Goal: Navigation & Orientation: Find specific page/section

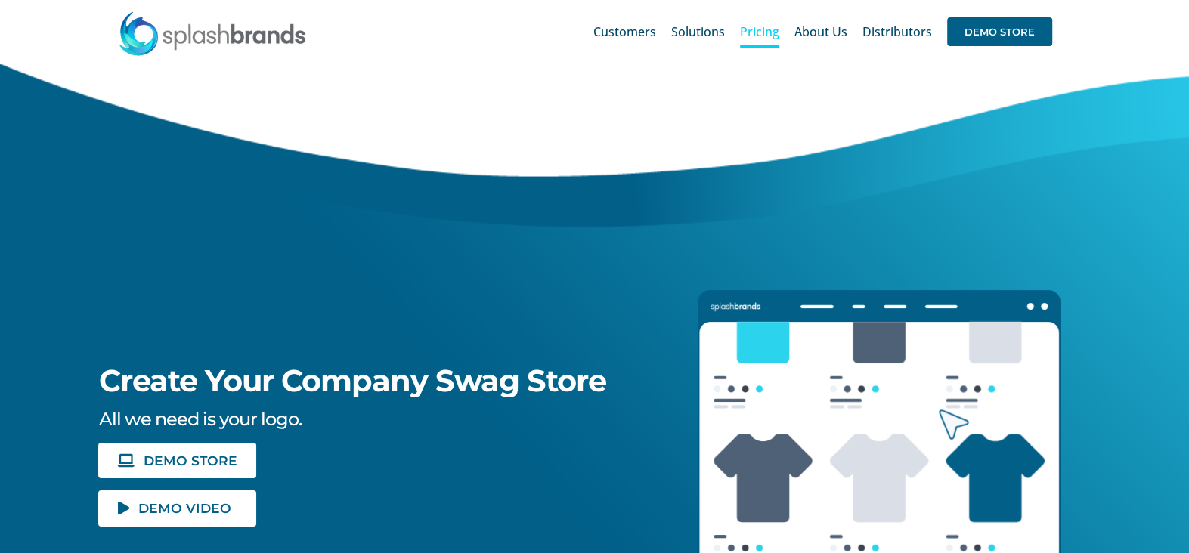
click at [772, 28] on span "Pricing" at bounding box center [759, 32] width 39 height 12
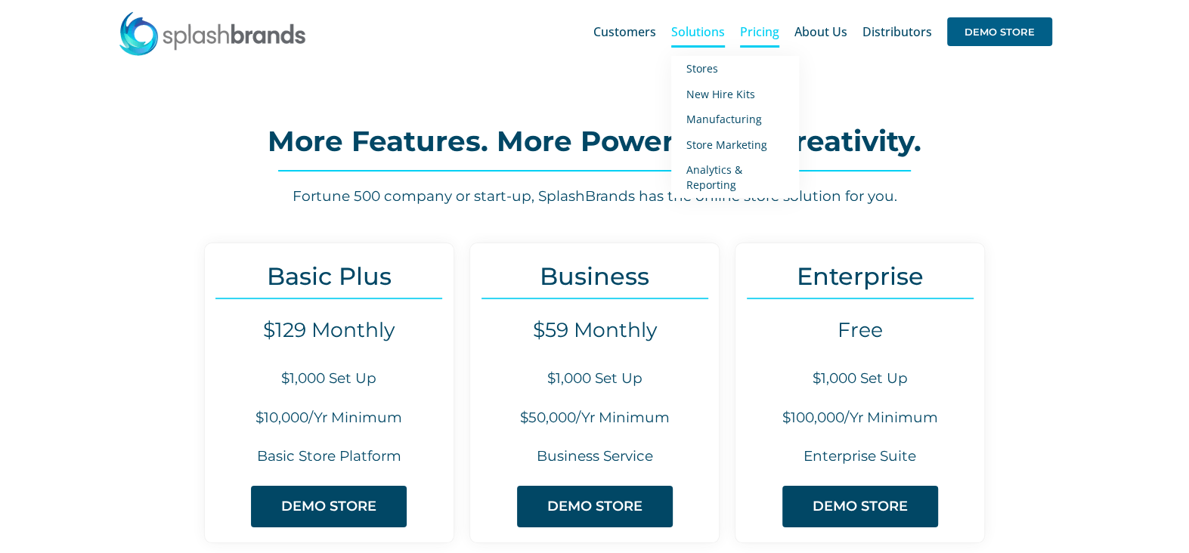
click at [684, 36] on span "Solutions" at bounding box center [698, 32] width 54 height 12
click at [716, 62] on span "Stores" at bounding box center [702, 68] width 32 height 14
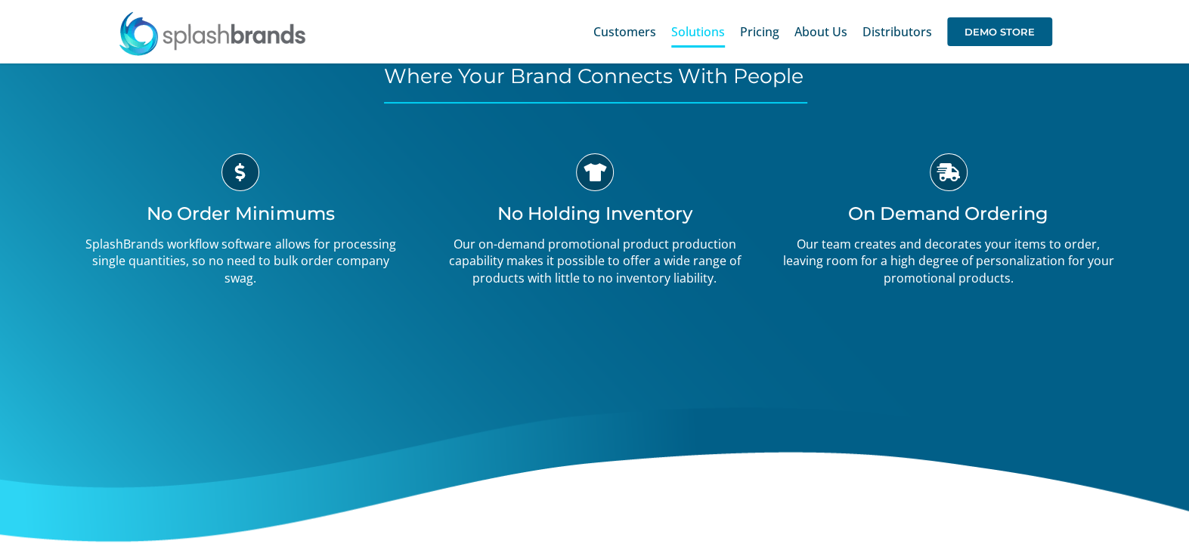
scroll to position [151, 0]
